Goal: Information Seeking & Learning: Understand process/instructions

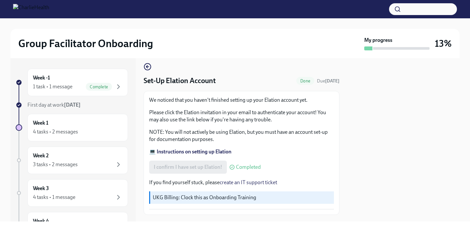
scroll to position [20, 0]
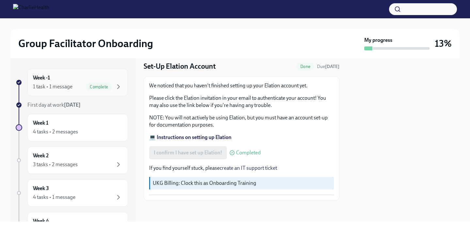
click at [77, 82] on div "Week -1 1 task • 1 message Complete" at bounding box center [77, 82] width 89 height 16
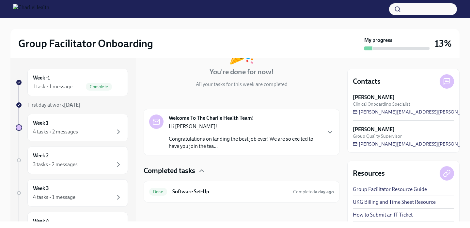
scroll to position [59, 0]
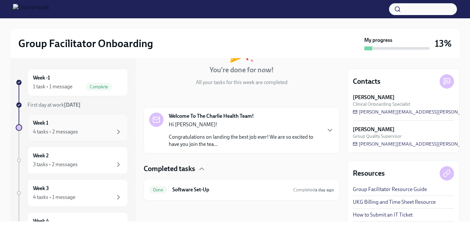
click at [105, 127] on div "Week 1 4 tasks • 2 messages" at bounding box center [77, 127] width 89 height 16
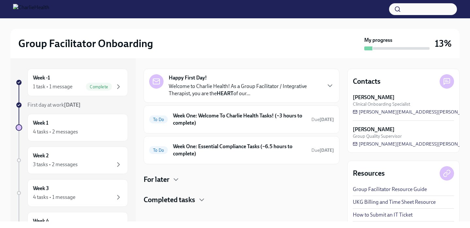
scroll to position [24, 0]
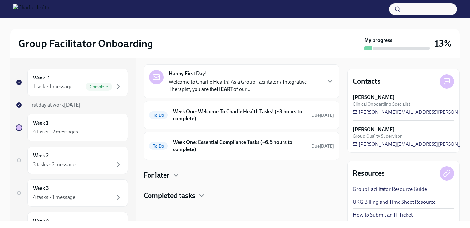
click at [245, 84] on p "Welcome to Charlie Health! As a Group Facilitator / Integrative Therapist, you …" at bounding box center [245, 85] width 152 height 14
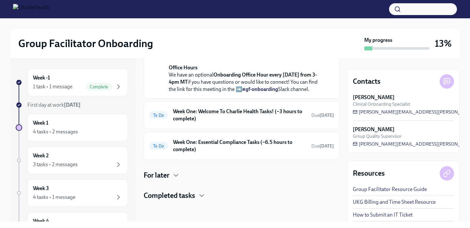
scroll to position [316, 0]
click at [245, 116] on h6 "Week One: Welcome To Charlie Health Tasks! (~3 hours to complete)" at bounding box center [239, 115] width 133 height 14
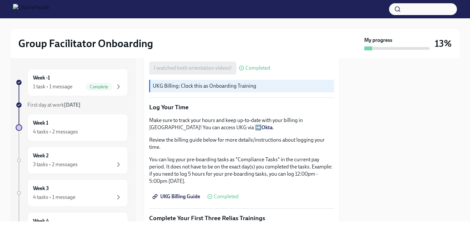
scroll to position [580, 0]
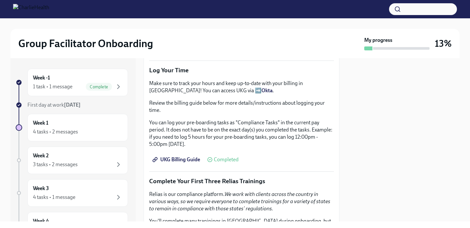
click at [179, 160] on span "UKG Billing Guide" at bounding box center [177, 159] width 46 height 7
